Goal: Information Seeking & Learning: Learn about a topic

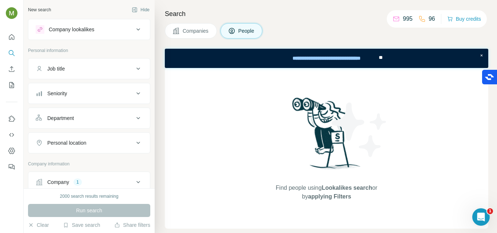
click at [205, 32] on span "Companies" at bounding box center [196, 30] width 27 height 7
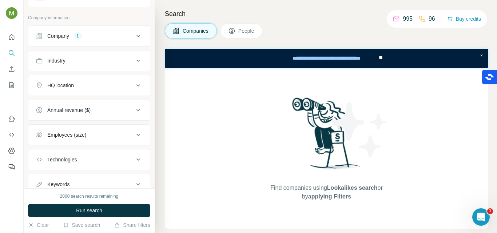
scroll to position [60, 0]
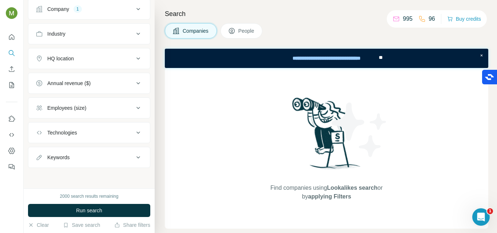
click at [113, 111] on div "Employees (size)" at bounding box center [85, 107] width 98 height 7
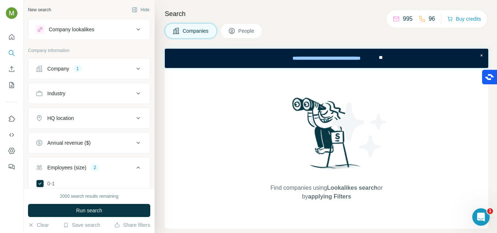
click at [101, 120] on div "HQ location" at bounding box center [85, 118] width 98 height 7
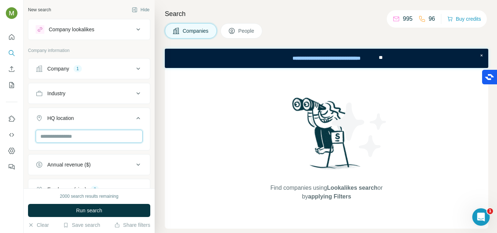
click at [94, 138] on input "text" at bounding box center [89, 136] width 107 height 13
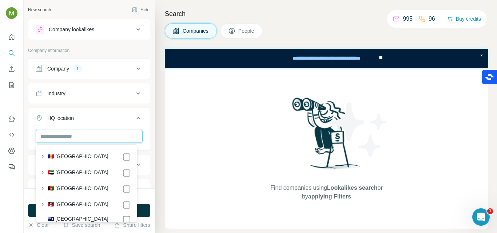
click at [76, 135] on input "text" at bounding box center [89, 136] width 107 height 13
type input "*"
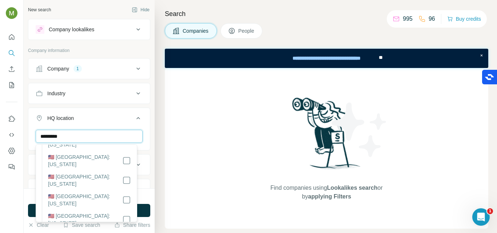
scroll to position [0, 0]
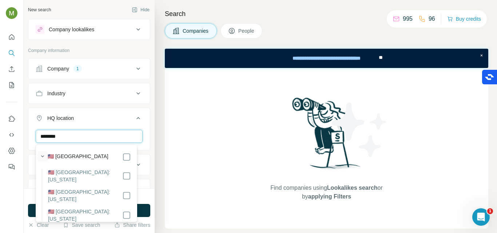
type input "********"
click at [43, 153] on icon "button" at bounding box center [42, 156] width 7 height 7
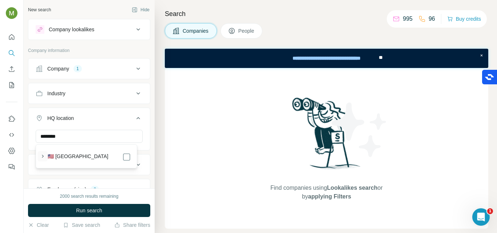
click at [43, 154] on icon "button" at bounding box center [42, 156] width 7 height 7
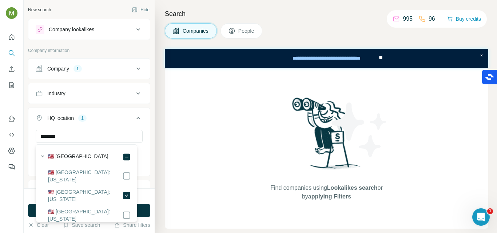
click at [134, 120] on icon at bounding box center [138, 118] width 9 height 9
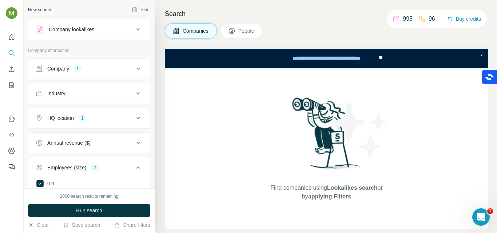
click at [134, 121] on icon at bounding box center [138, 118] width 9 height 9
click at [127, 120] on div "HQ location 1" at bounding box center [85, 118] width 98 height 7
click at [134, 95] on icon at bounding box center [138, 93] width 9 height 9
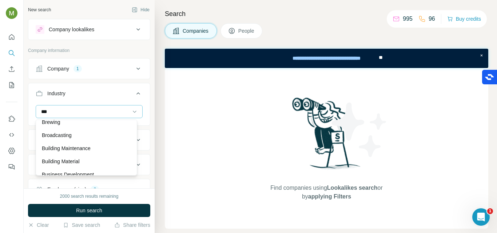
scroll to position [86, 0]
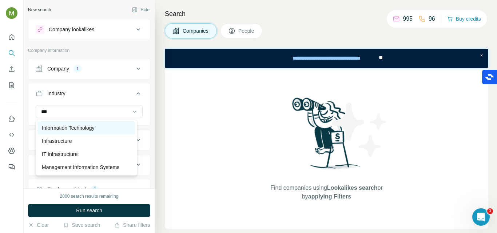
type input "***"
click at [85, 125] on p "Information Technology" at bounding box center [68, 128] width 53 height 7
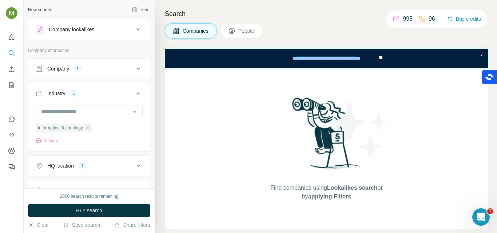
click at [134, 92] on icon at bounding box center [138, 93] width 9 height 9
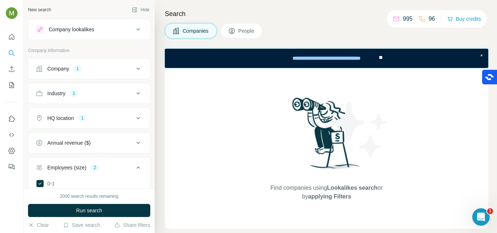
click at [134, 68] on icon at bounding box center [138, 68] width 9 height 9
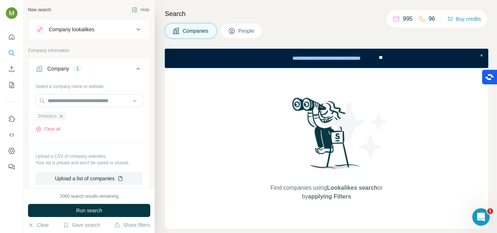
click at [62, 118] on icon "button" at bounding box center [61, 117] width 6 height 6
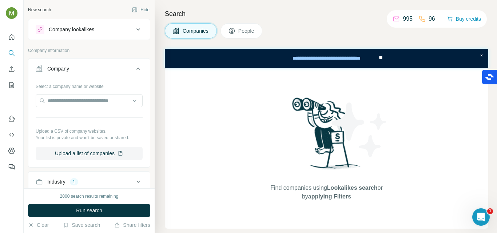
click at [134, 68] on icon at bounding box center [138, 68] width 9 height 9
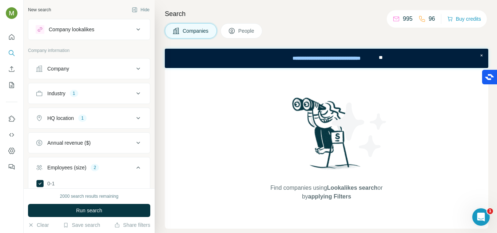
scroll to position [109, 0]
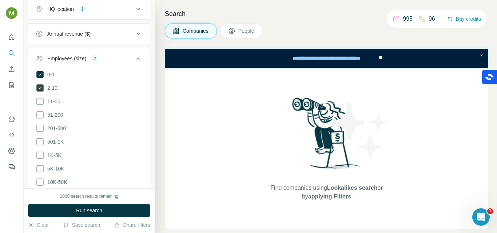
click at [53, 86] on span "2-10" at bounding box center [50, 87] width 13 height 7
click at [134, 55] on icon at bounding box center [138, 58] width 9 height 9
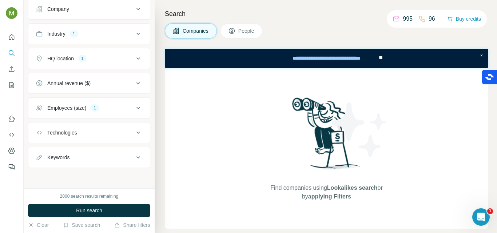
click at [139, 79] on button "Annual revenue ($)" at bounding box center [89, 83] width 122 height 17
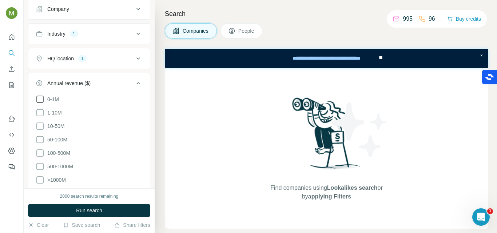
click at [41, 99] on icon at bounding box center [40, 99] width 9 height 9
click at [135, 83] on icon at bounding box center [138, 83] width 9 height 9
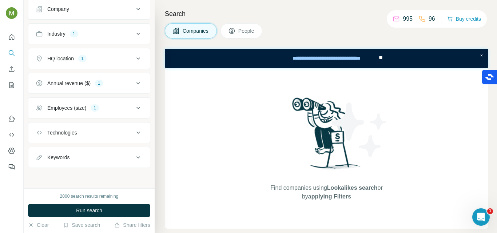
click at [98, 158] on div "Keywords" at bounding box center [85, 157] width 98 height 7
click at [82, 174] on input "text" at bounding box center [82, 175] width 92 height 13
type input "*****"
type input "**********"
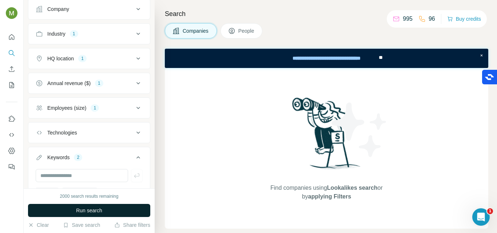
click at [91, 210] on span "Run search" at bounding box center [89, 210] width 26 height 7
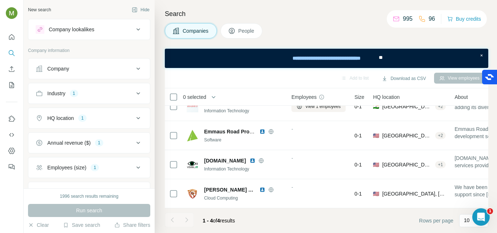
click at [234, 31] on icon at bounding box center [231, 30] width 7 height 7
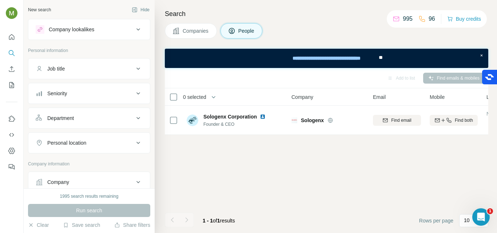
click at [113, 63] on button "Job title" at bounding box center [89, 68] width 122 height 17
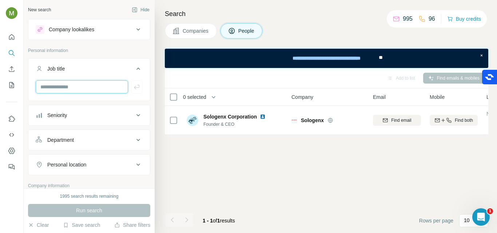
click at [81, 88] on input "text" at bounding box center [82, 86] width 92 height 13
click at [83, 139] on div "Department" at bounding box center [85, 140] width 98 height 7
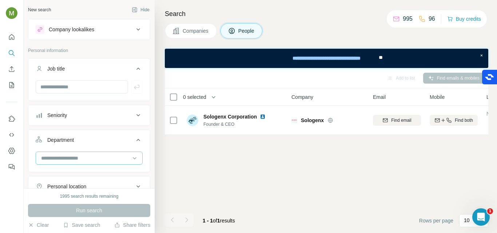
scroll to position [36, 0]
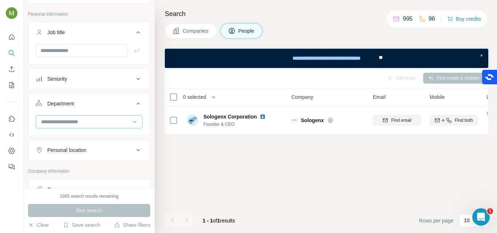
click at [73, 119] on input at bounding box center [85, 122] width 90 height 8
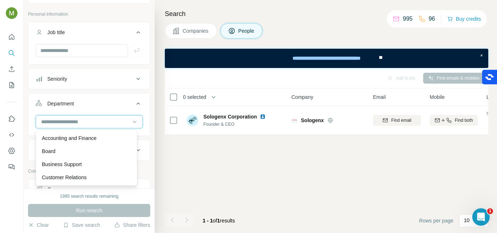
click at [73, 119] on input at bounding box center [85, 122] width 90 height 8
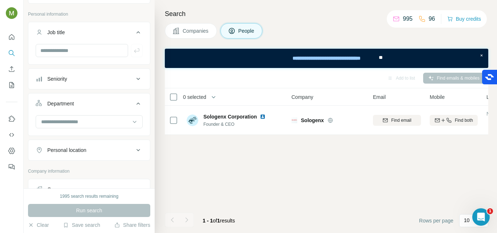
click at [134, 73] on button "Seniority" at bounding box center [89, 78] width 122 height 17
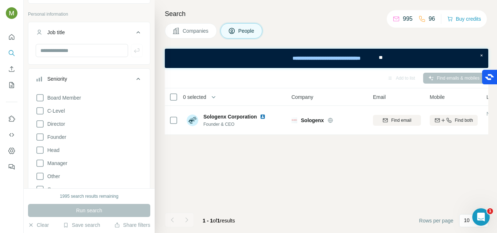
scroll to position [0, 0]
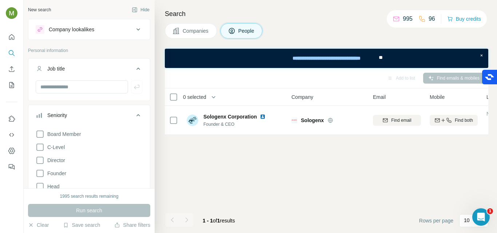
click at [186, 27] on button "Companies" at bounding box center [191, 30] width 52 height 15
